Goal: Task Accomplishment & Management: Manage account settings

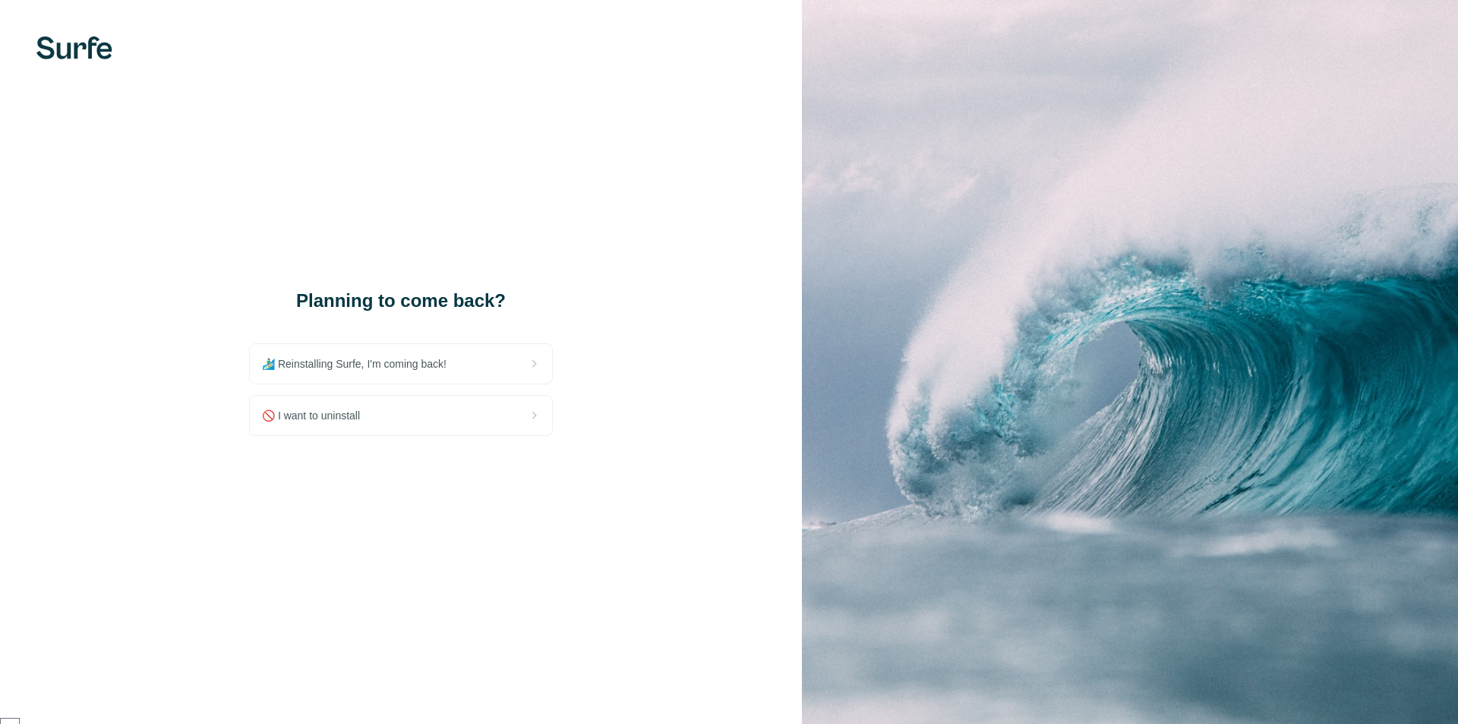
scroll to position [173, 0]
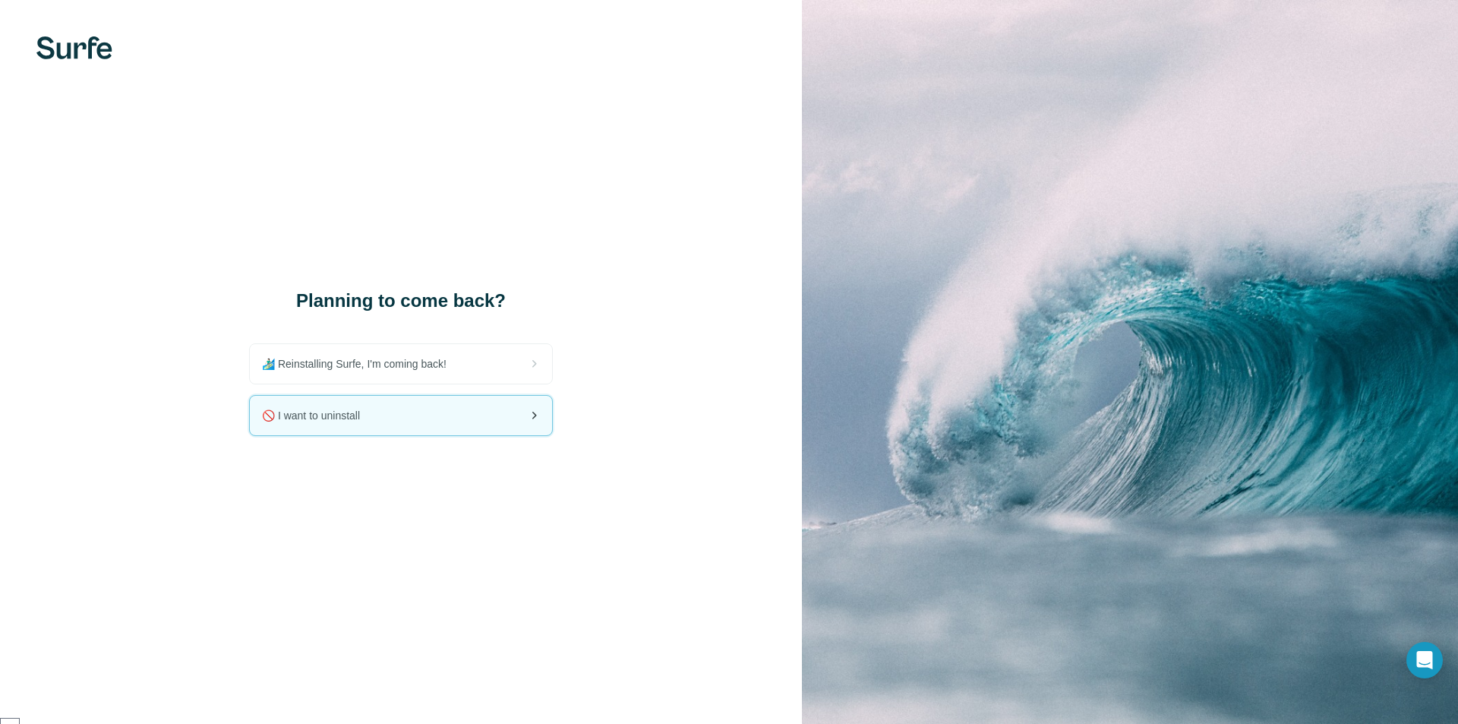
click at [471, 412] on div "🚫 I want to uninstall" at bounding box center [401, 416] width 302 height 40
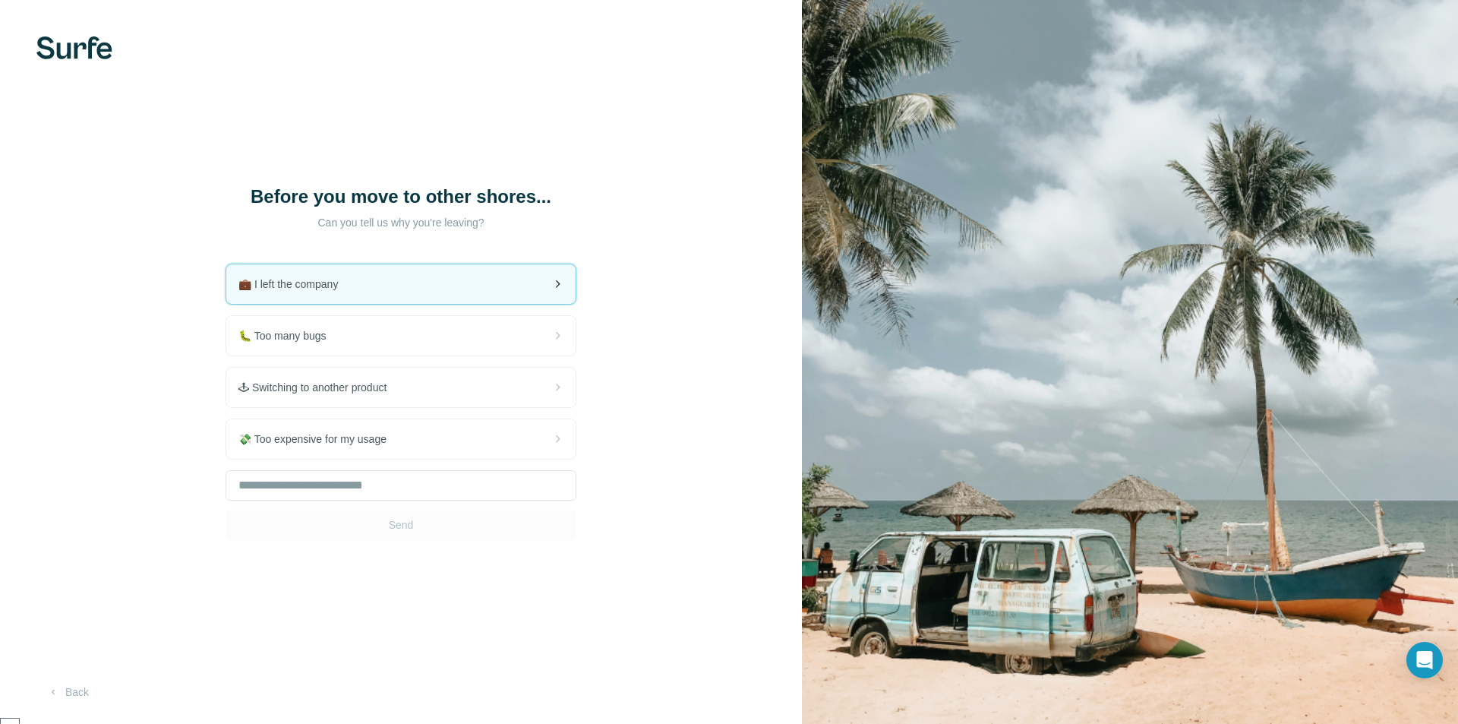
click at [425, 292] on div "💼 I left the company" at bounding box center [400, 284] width 349 height 40
